Goal: Communication & Community: Connect with others

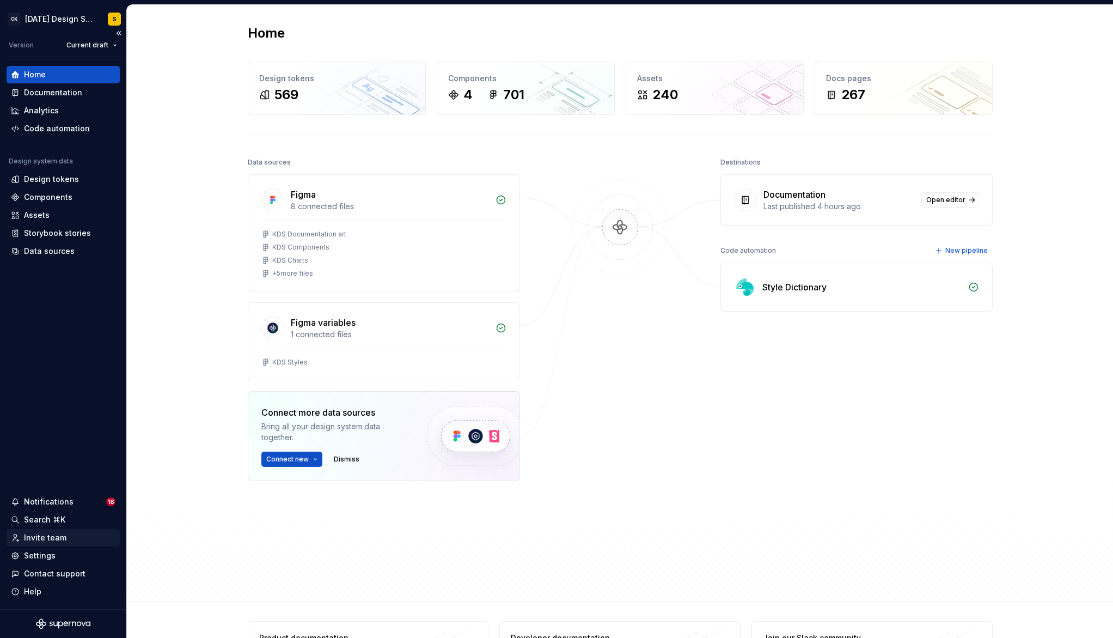
click at [52, 536] on div "Invite team" at bounding box center [45, 537] width 42 height 11
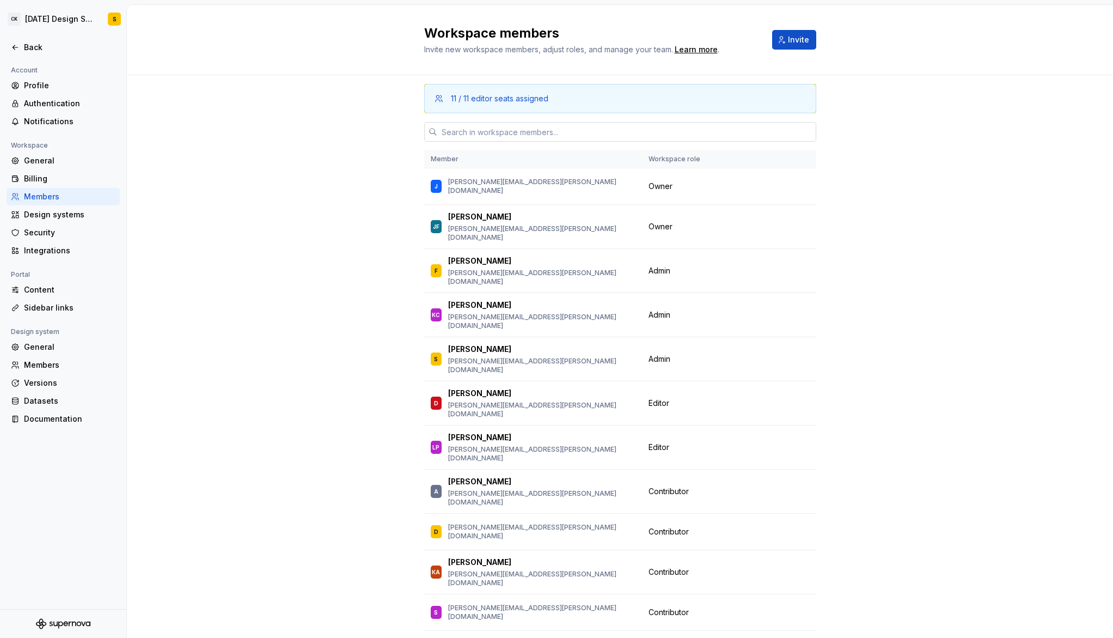
click at [558, 131] on input "text" at bounding box center [626, 132] width 379 height 20
paste input "[PERSON_NAME][EMAIL_ADDRESS][DOMAIN_NAME]"
type input "[PERSON_NAME][EMAIL_ADDRESS][DOMAIN_NAME]"
click at [790, 42] on span "Invite" at bounding box center [798, 39] width 21 height 11
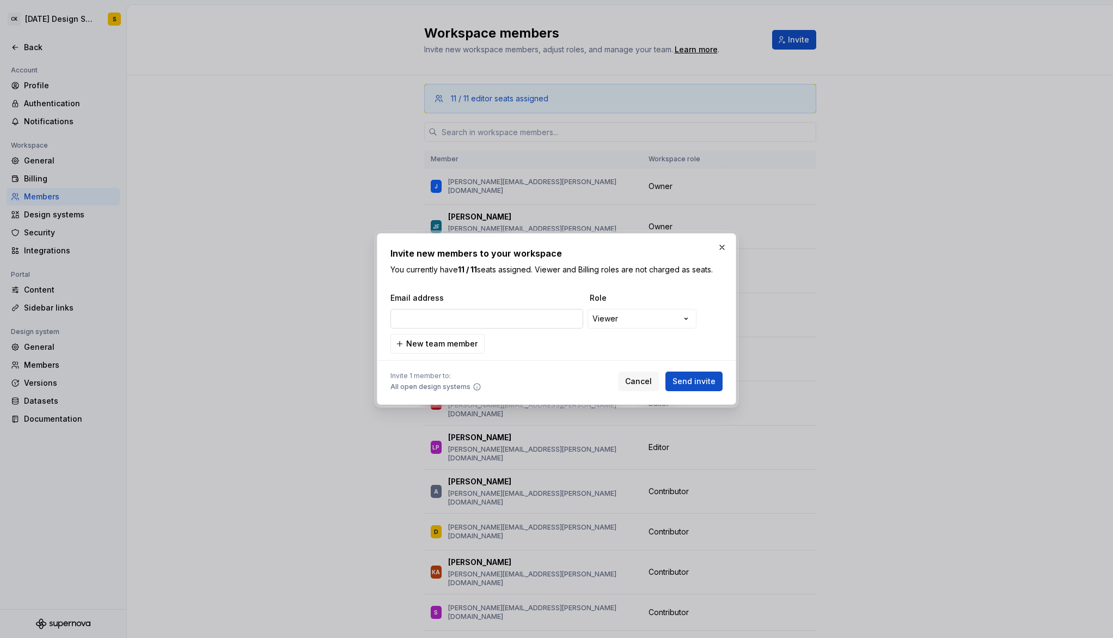
type input "[PERSON_NAME][EMAIL_ADDRESS][DOMAIN_NAME]"
click at [698, 379] on span "Send invite" at bounding box center [694, 381] width 43 height 11
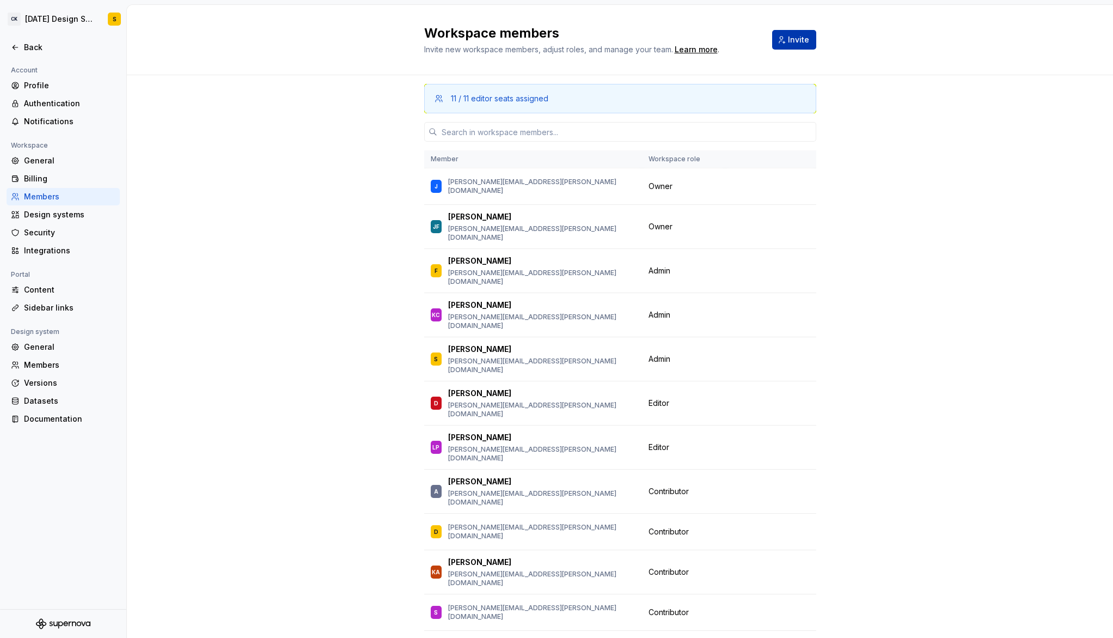
click at [792, 42] on span "Invite" at bounding box center [798, 39] width 21 height 11
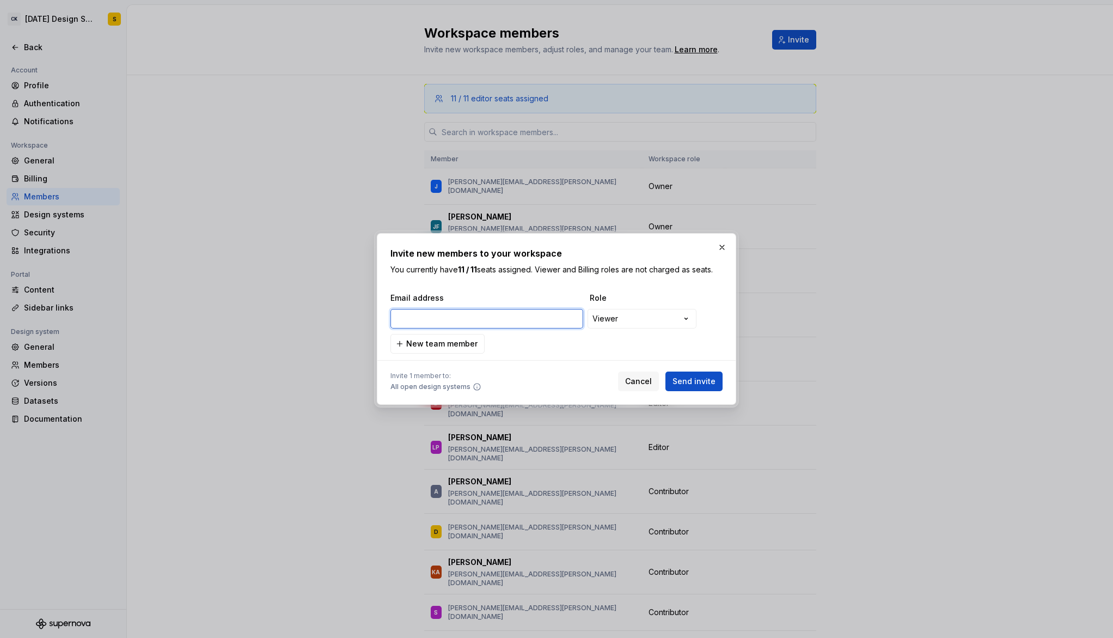
paste input "[PERSON_NAME][EMAIL_ADDRESS][DOMAIN_NAME]"
type input "[PERSON_NAME][EMAIL_ADDRESS][DOMAIN_NAME]"
click at [701, 379] on span "Send invite" at bounding box center [694, 381] width 43 height 11
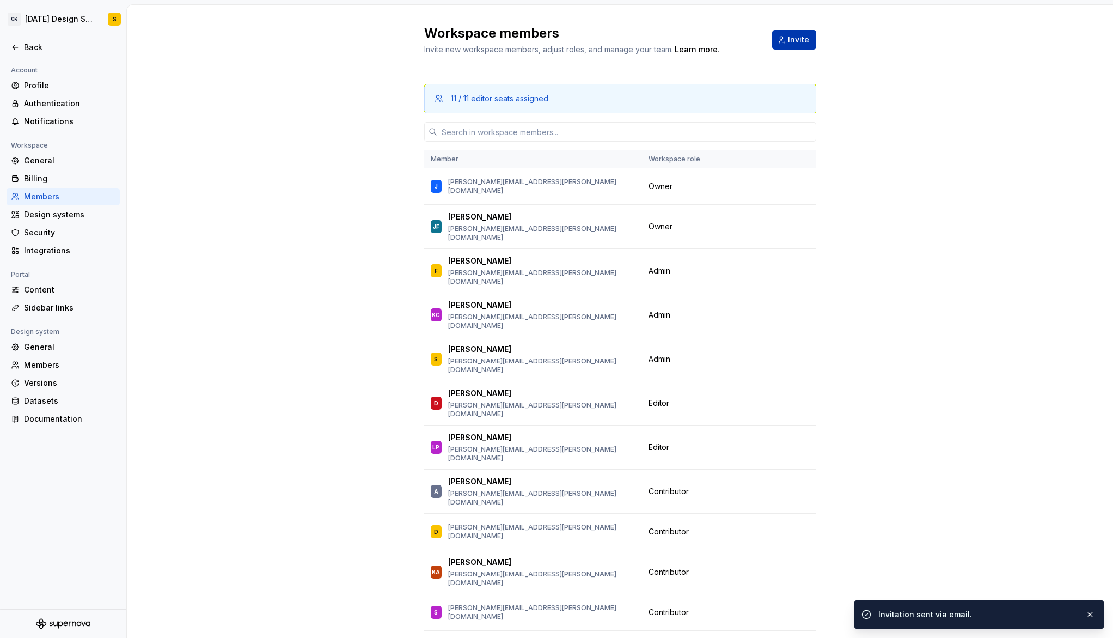
click at [805, 40] on span "Invite" at bounding box center [798, 39] width 21 height 11
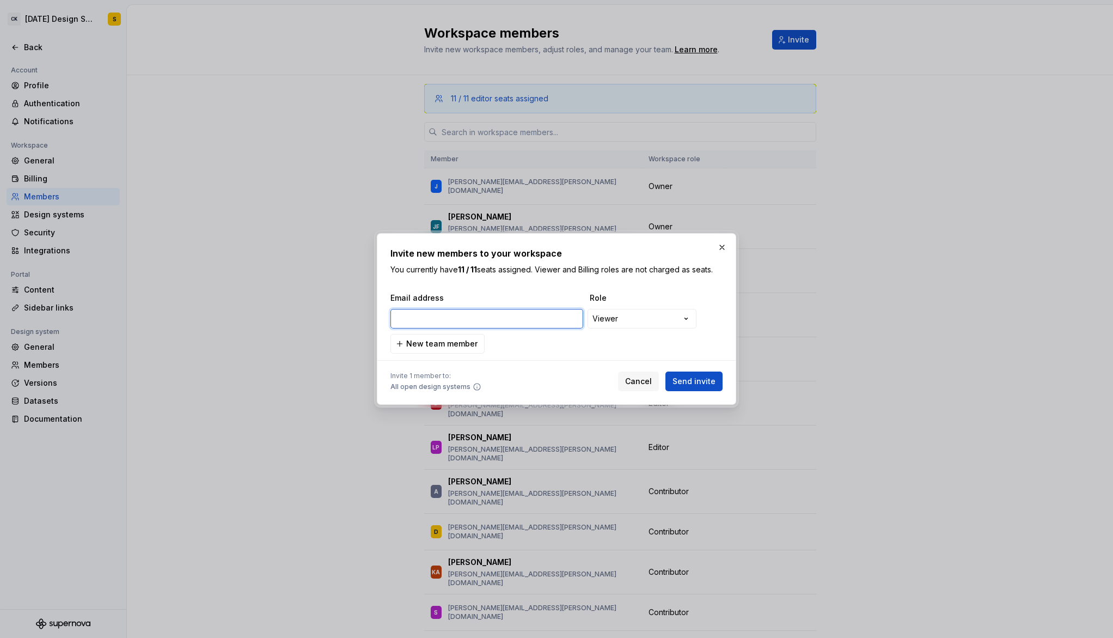
paste input "[PERSON_NAME][EMAIL_ADDRESS][DOMAIN_NAME]"
type input "[PERSON_NAME][EMAIL_ADDRESS][DOMAIN_NAME]"
click at [692, 376] on span "Send invite" at bounding box center [694, 381] width 43 height 11
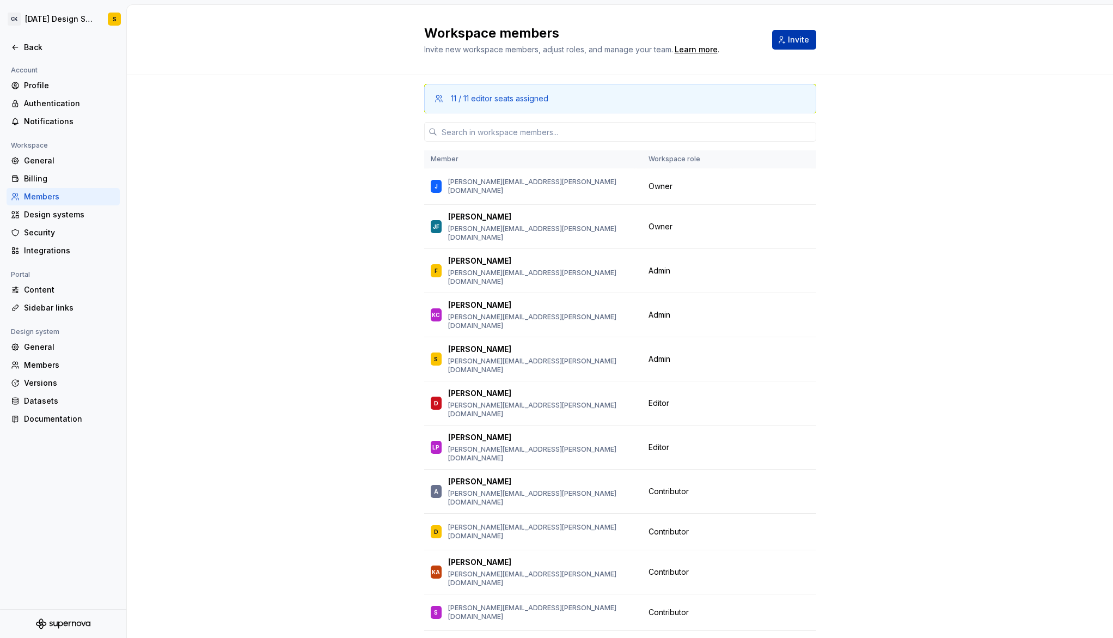
click at [796, 38] on span "Invite" at bounding box center [798, 39] width 21 height 11
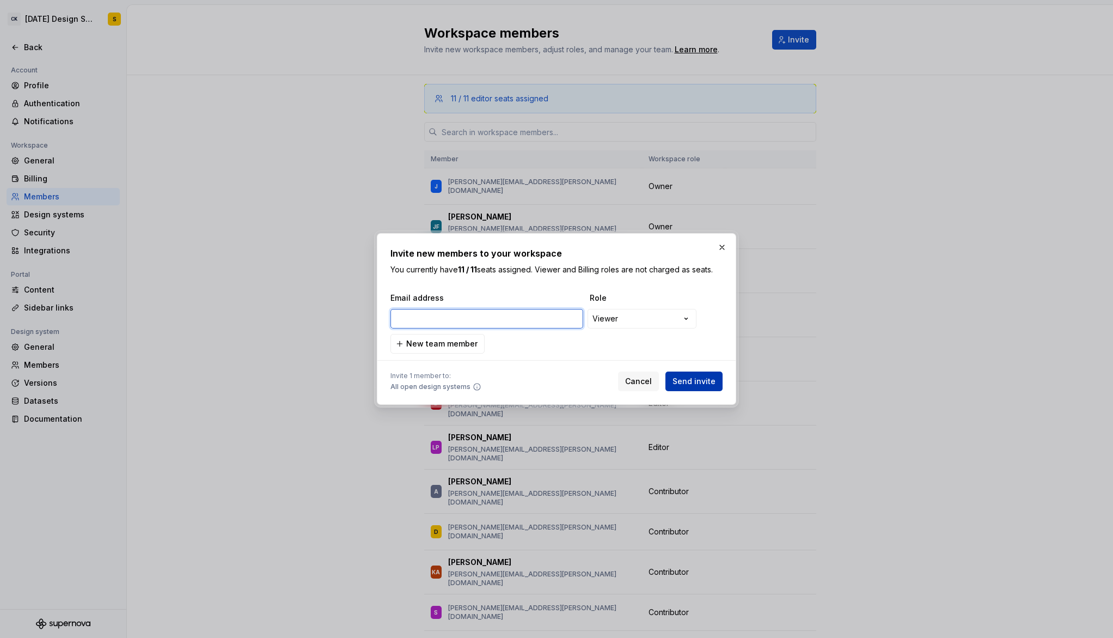
paste input "[PERSON_NAME][EMAIL_ADDRESS][DOMAIN_NAME]"
type input "[PERSON_NAME][EMAIL_ADDRESS][DOMAIN_NAME]"
click at [712, 378] on span "Send invite" at bounding box center [694, 381] width 43 height 11
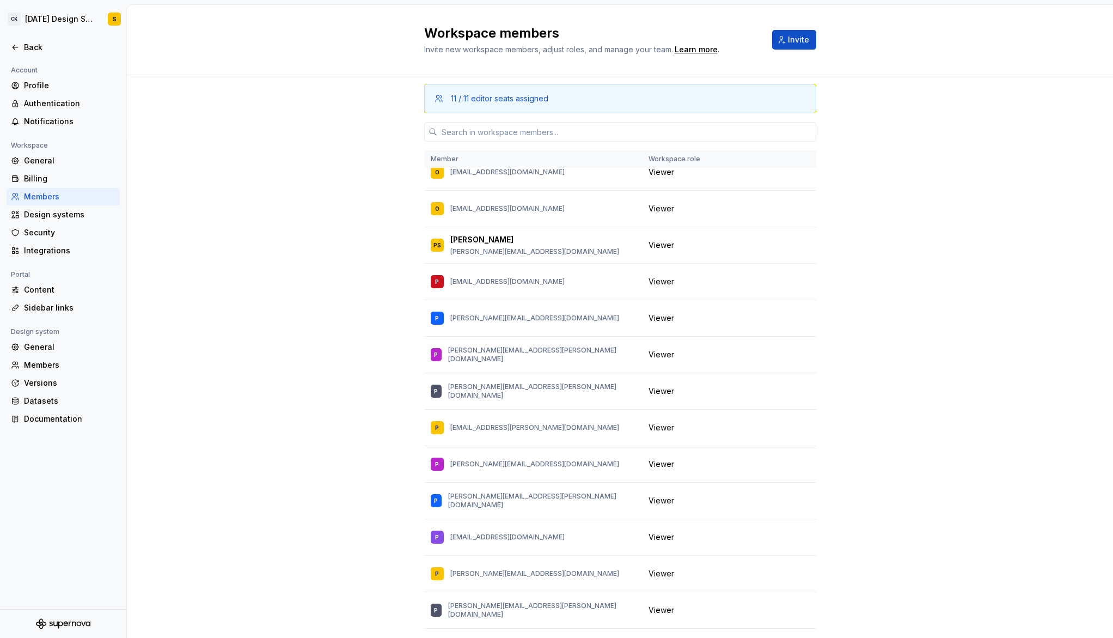
scroll to position [6487, 0]
